Goal: Information Seeking & Learning: Learn about a topic

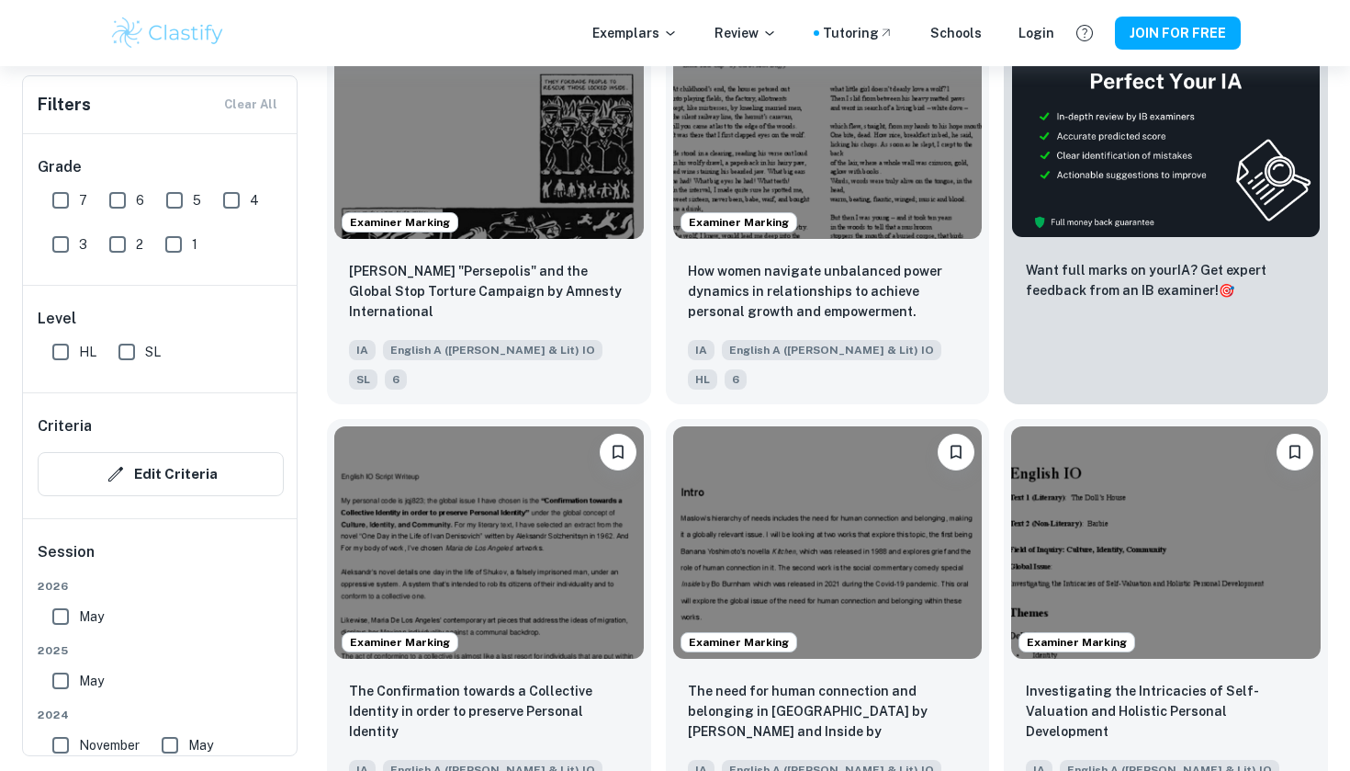
scroll to position [254, 0]
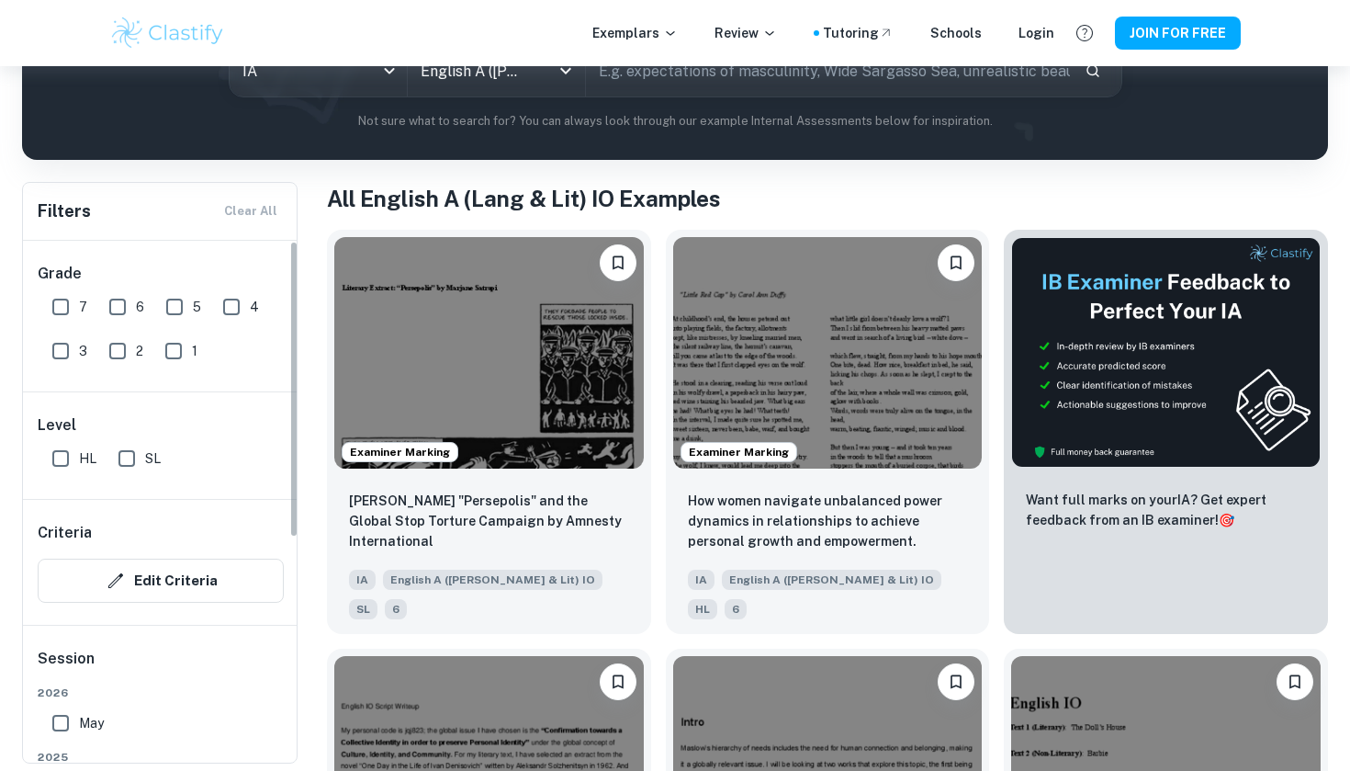
click at [48, 311] on input "7" at bounding box center [60, 306] width 37 height 37
checkbox input "true"
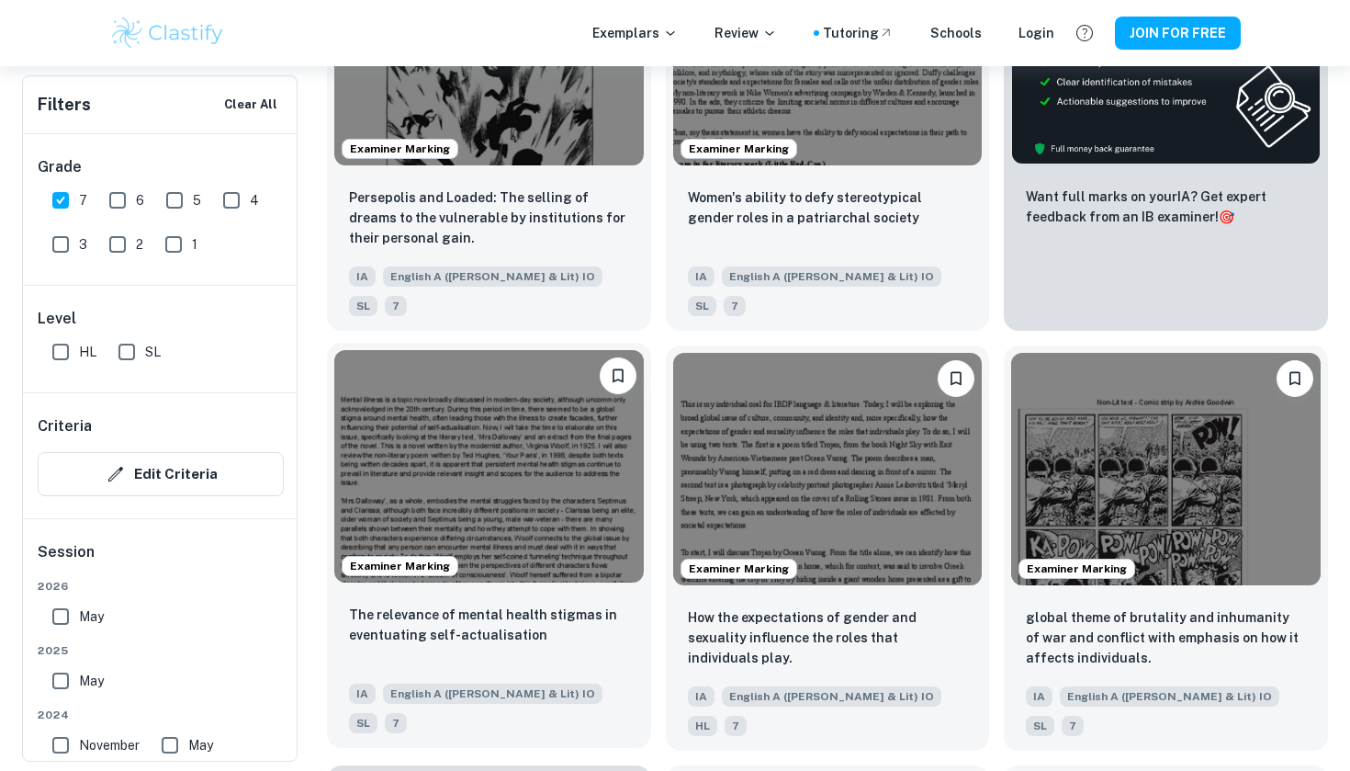
scroll to position [603, 0]
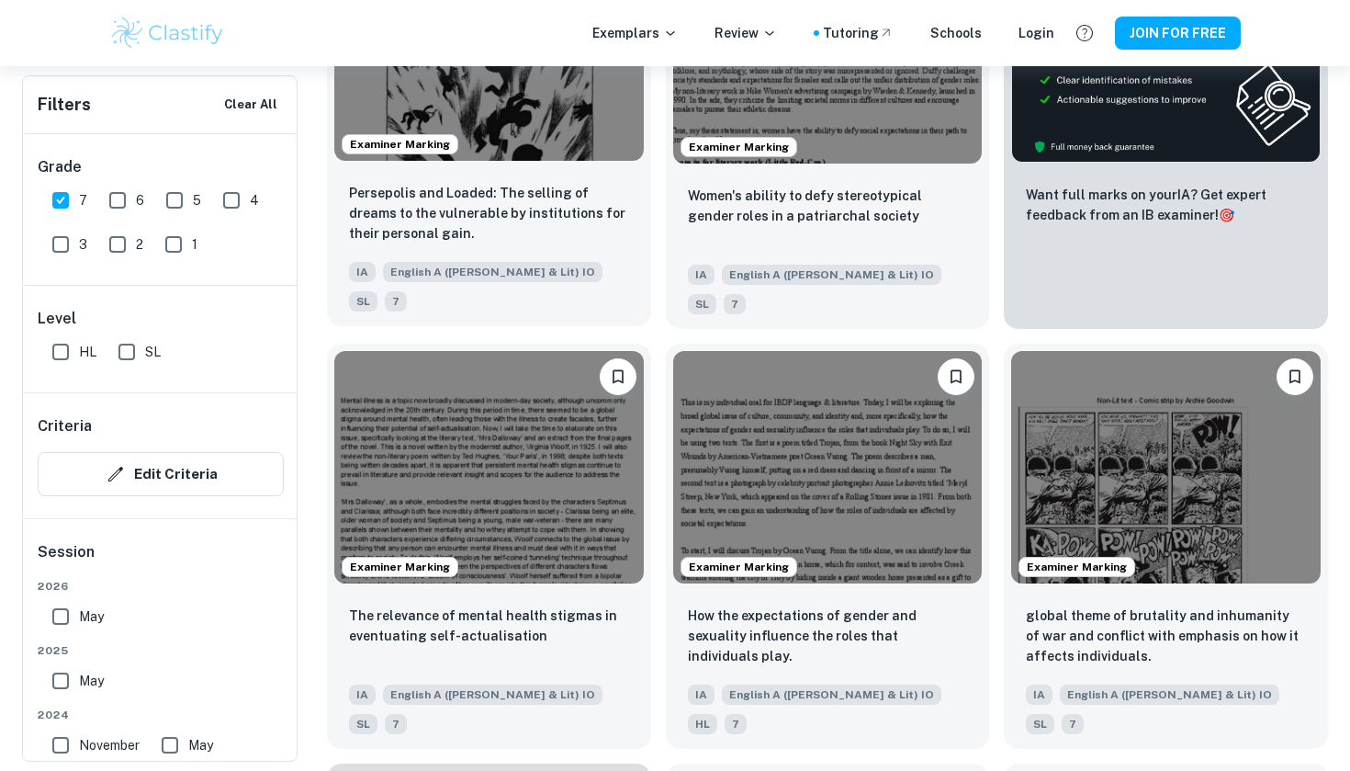
click at [484, 221] on p "Persepolis and Loaded: The selling of dreams to the vulnerable by institutions …" at bounding box center [489, 213] width 280 height 61
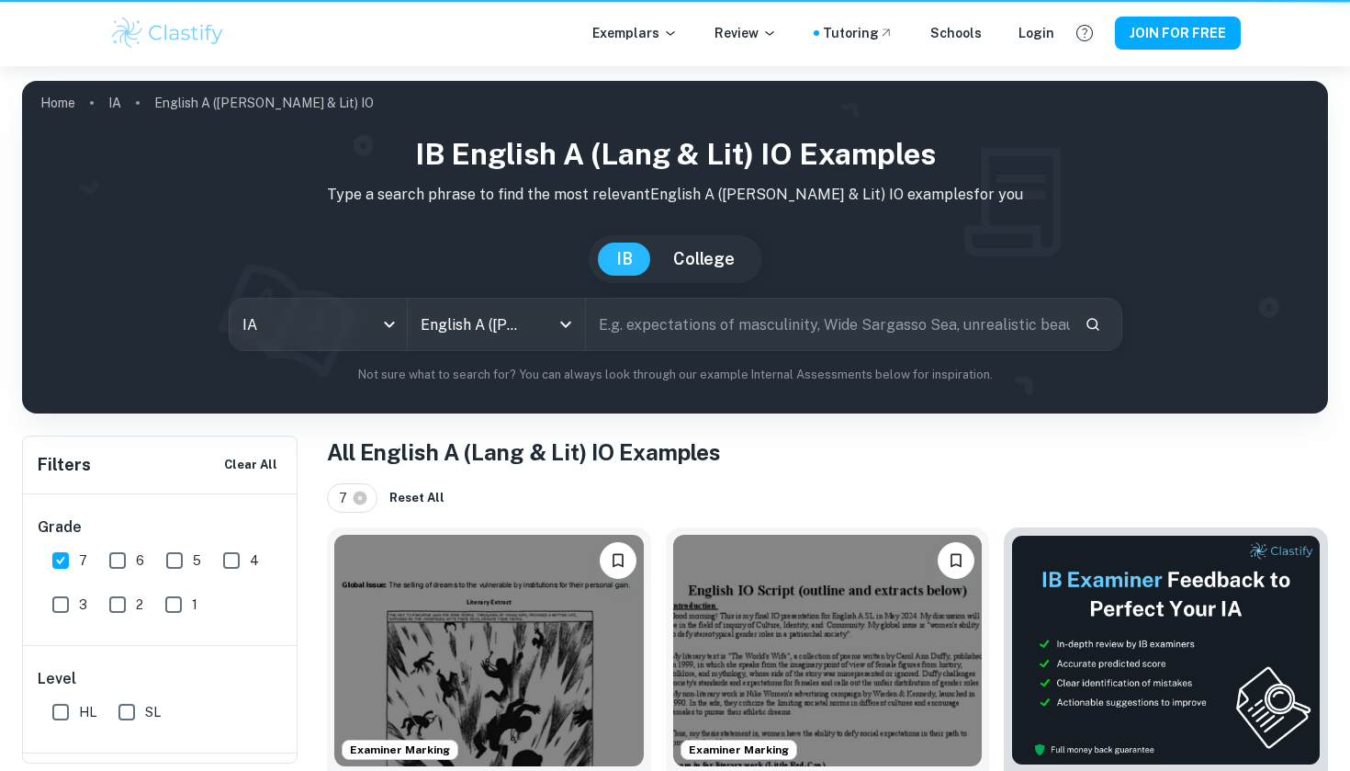
scroll to position [603, 0]
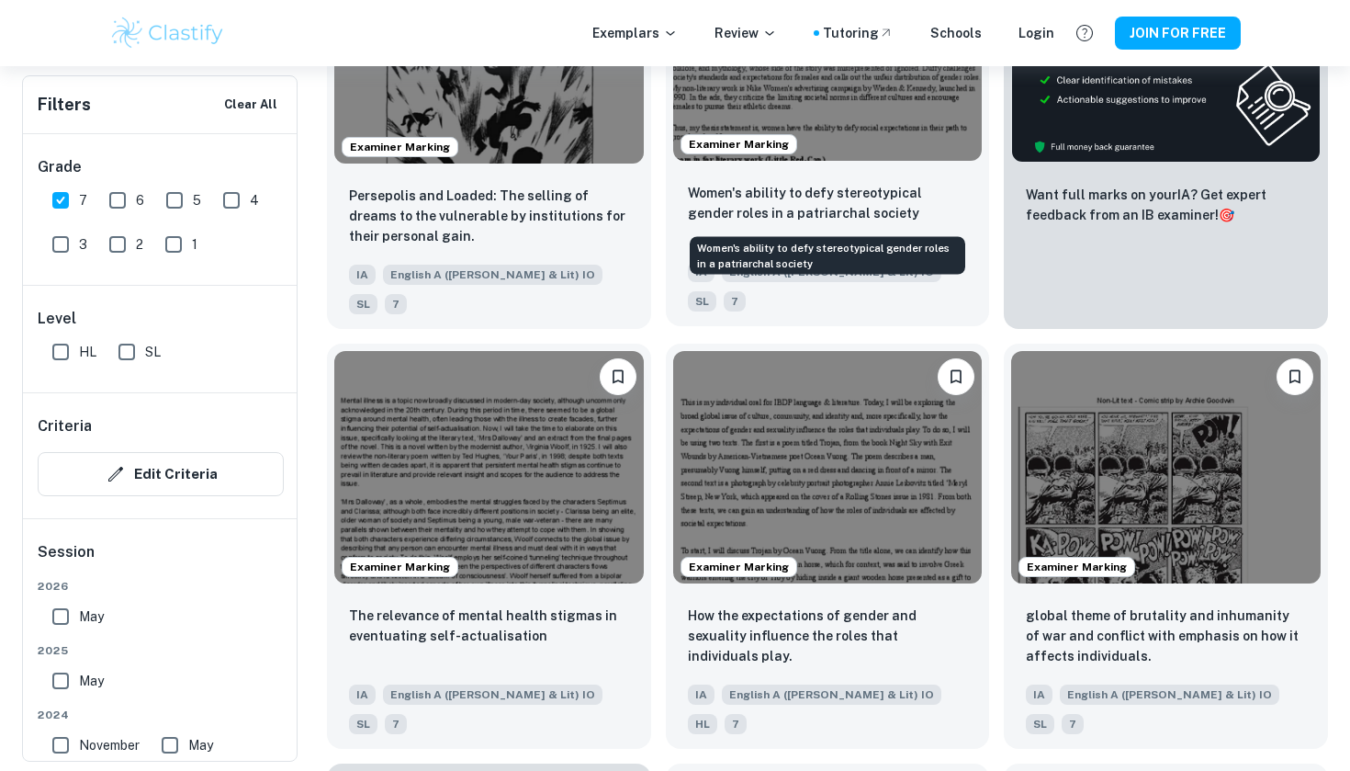
click at [789, 219] on p "Women's ability to defy stereotypical gender roles in a patriarchal society" at bounding box center [828, 203] width 280 height 40
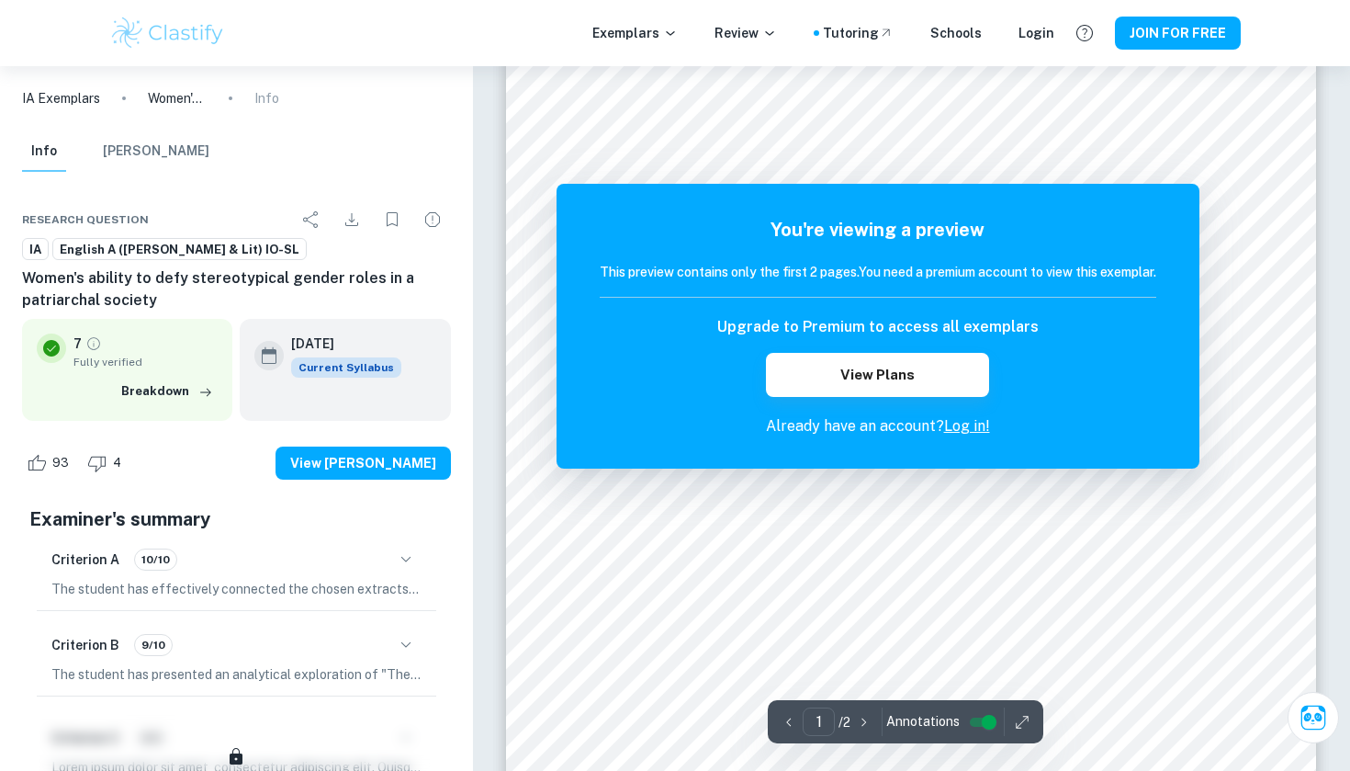
scroll to position [180, 0]
